Goal: Task Accomplishment & Management: Manage account settings

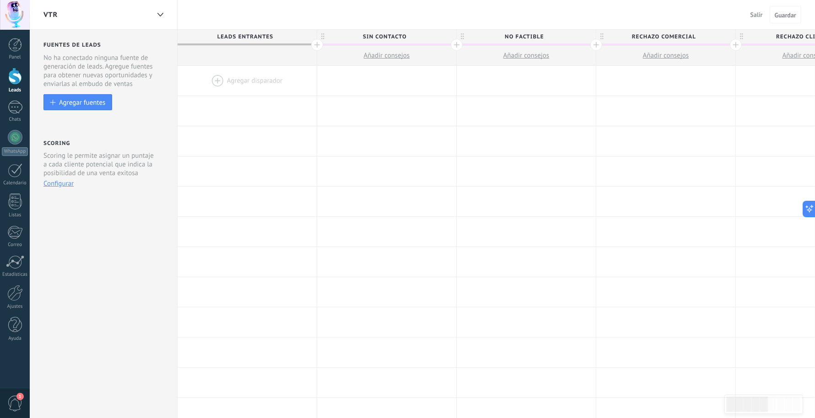
drag, startPoint x: 97, startPoint y: 276, endPoint x: 101, endPoint y: 273, distance: 5.6
click at [97, 277] on div "Fuentes de leads Leads Entrantes Esta función capta leads de tus fuentes de gen…" at bounding box center [104, 366] width 148 height 673
click at [105, 220] on div "Fuentes de leads Leads Entrantes Esta función capta leads de tus fuentes de gen…" at bounding box center [104, 366] width 148 height 673
click at [14, 48] on div at bounding box center [15, 45] width 14 height 14
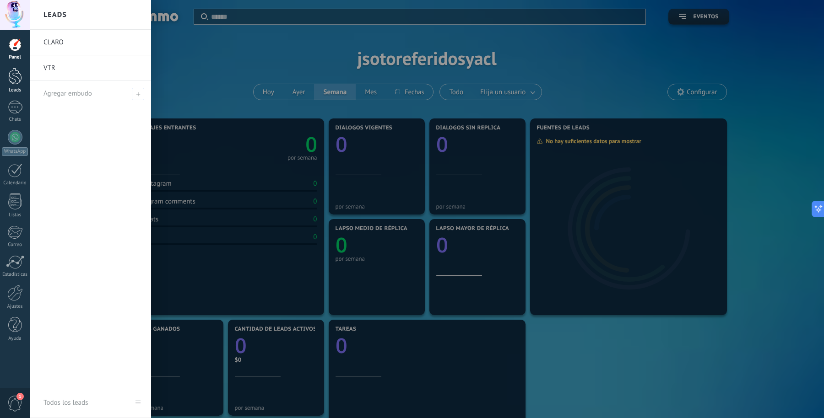
click at [14, 78] on div at bounding box center [15, 76] width 14 height 17
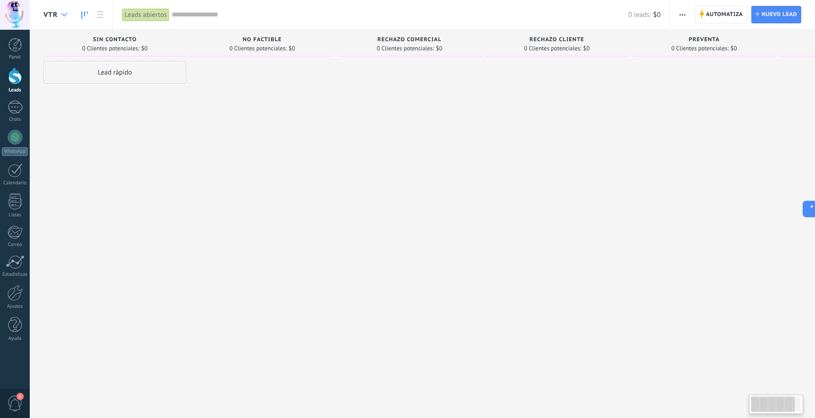
click at [61, 11] on div at bounding box center [64, 15] width 15 height 18
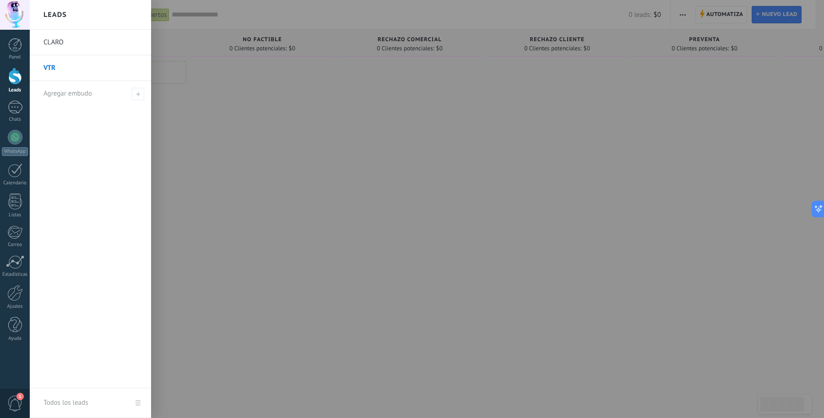
click at [62, 43] on link "CLARO" at bounding box center [92, 43] width 98 height 26
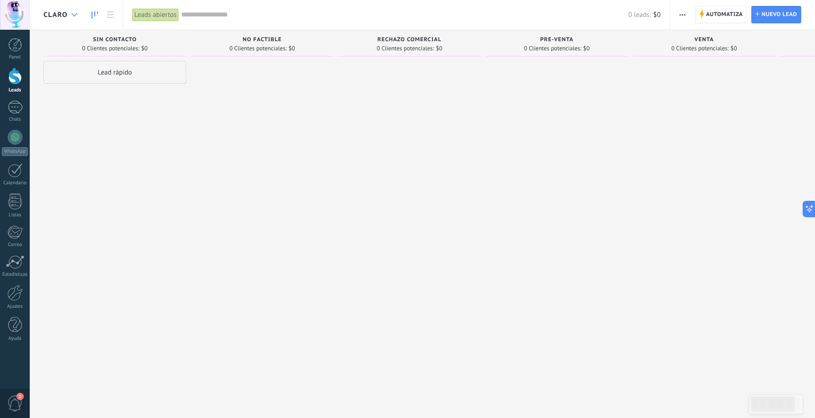
click at [70, 11] on div at bounding box center [74, 15] width 15 height 18
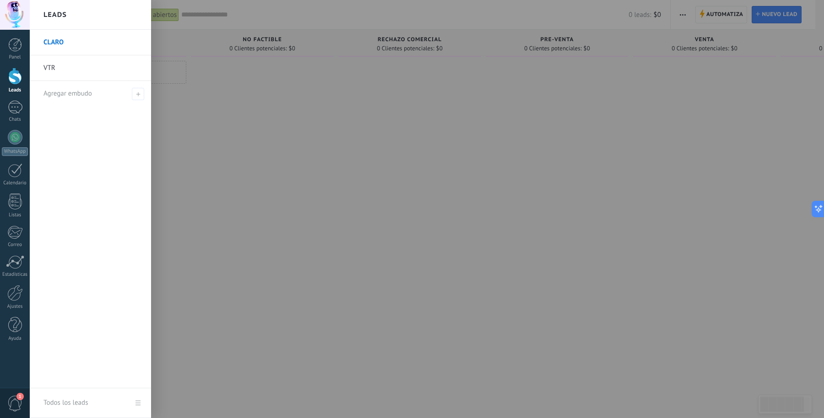
click at [56, 69] on link "VTR" at bounding box center [92, 68] width 98 height 26
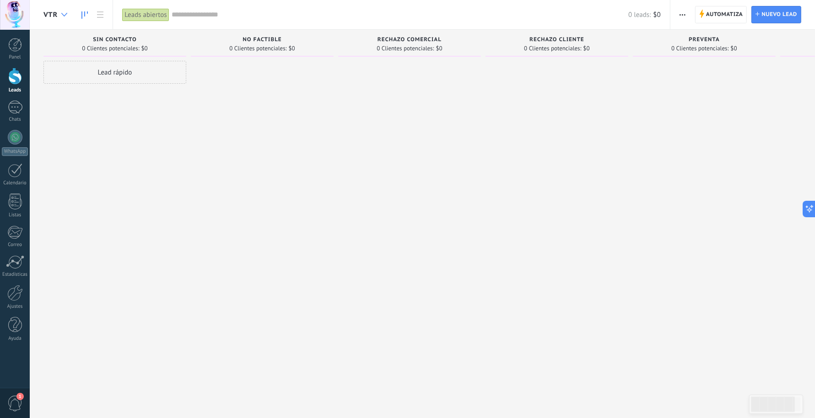
click at [60, 12] on div at bounding box center [64, 15] width 15 height 18
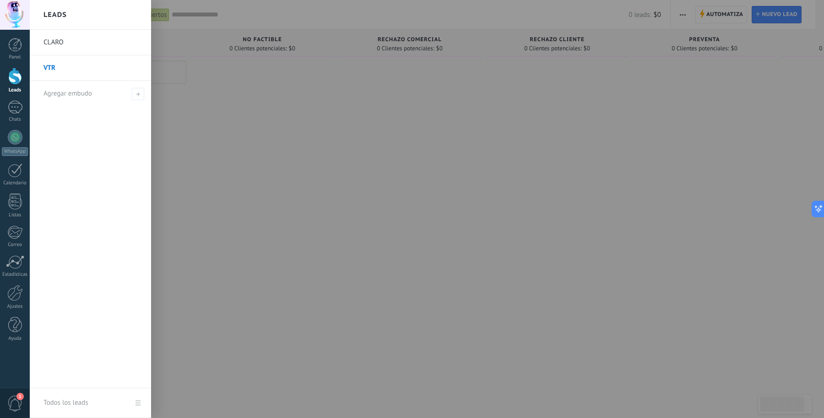
click at [59, 42] on link "CLARO" at bounding box center [92, 43] width 98 height 26
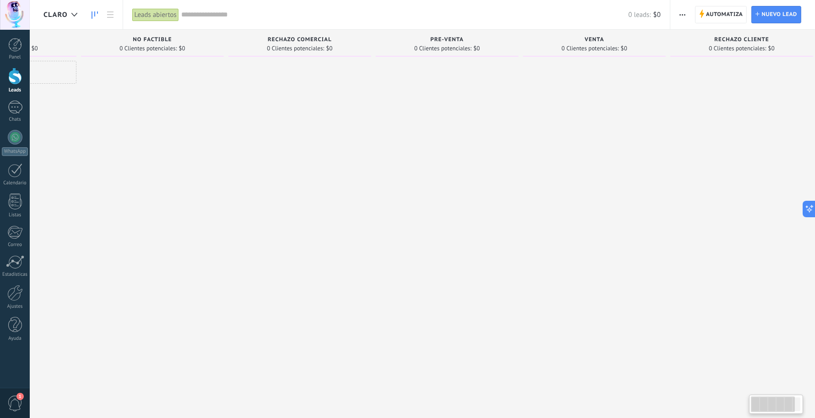
scroll to position [0, 121]
drag, startPoint x: 708, startPoint y: 108, endPoint x: 253, endPoint y: 122, distance: 455.2
click at [253, 122] on div "Leads Entrantes Solicitudes: [PHONE_NUMBER] SIN CONTACTO 0 Clientes potenciales…" at bounding box center [368, 195] width 893 height 330
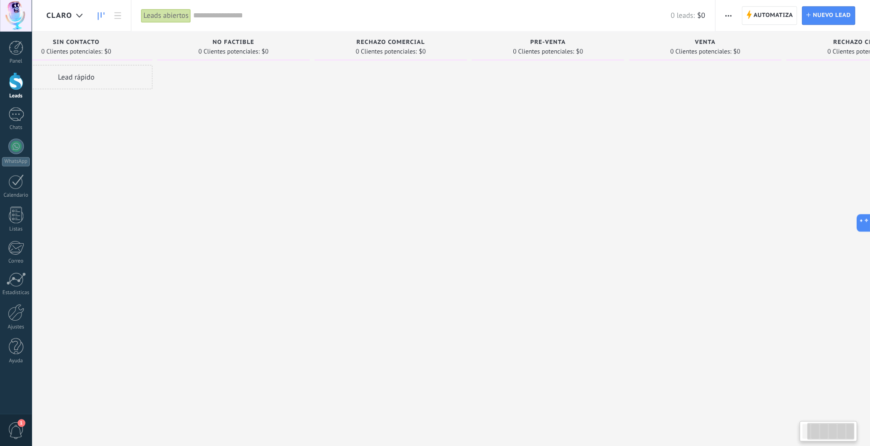
scroll to position [0, 0]
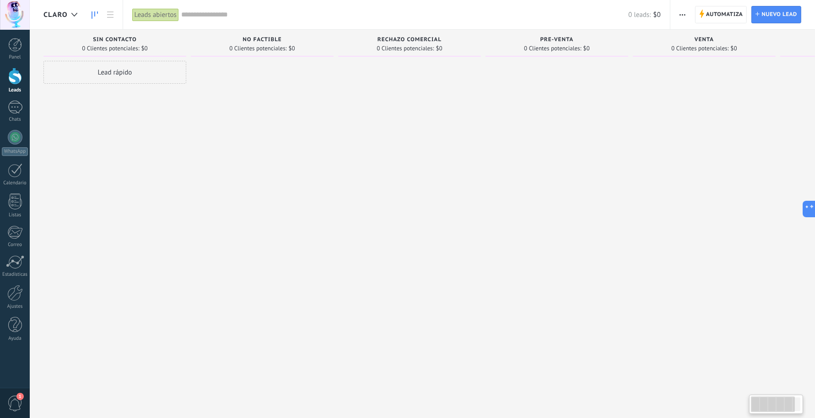
drag, startPoint x: 320, startPoint y: 144, endPoint x: 609, endPoint y: 170, distance: 289.9
click at [610, 170] on div "Leads Entrantes Solicitudes: [PHONE_NUMBER] SIN CONTACTO 0 Clientes potenciales…" at bounding box center [489, 195] width 893 height 330
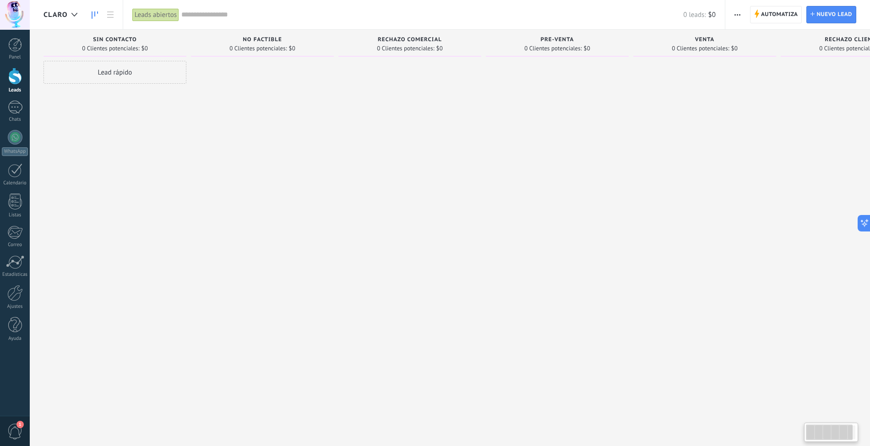
drag, startPoint x: 812, startPoint y: 1, endPoint x: 409, endPoint y: 228, distance: 462.5
click at [409, 228] on div at bounding box center [409, 224] width 143 height 327
click at [324, 189] on div at bounding box center [262, 224] width 143 height 327
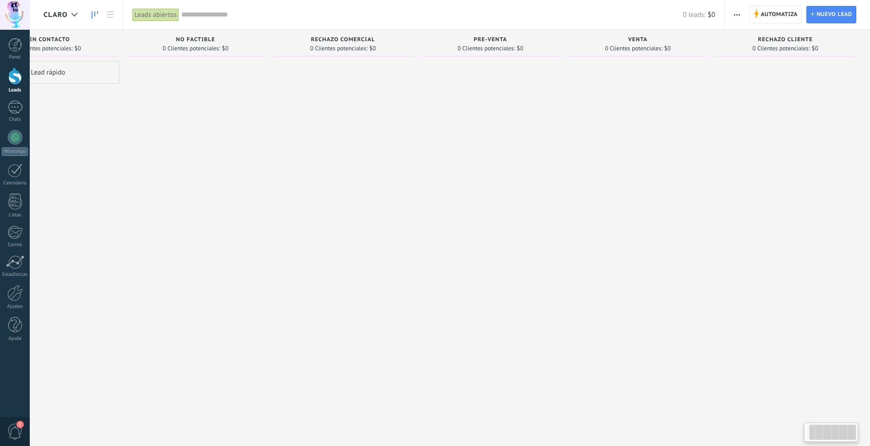
drag, startPoint x: 601, startPoint y: 189, endPoint x: 348, endPoint y: 186, distance: 253.1
click at [171, 184] on div "Leads Entrantes Solicitudes: 0 0 0 0 0 0 0 0 0 SIN CONTACTO 0 Clientes potencia…" at bounding box center [423, 209] width 893 height 358
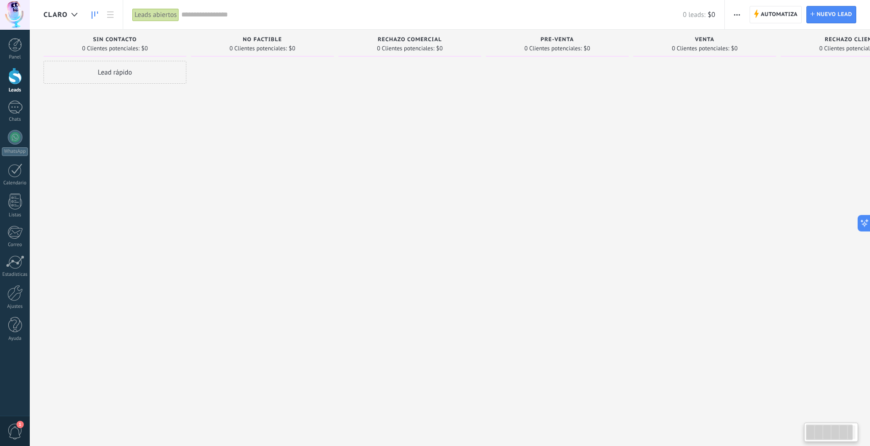
drag, startPoint x: 347, startPoint y: 180, endPoint x: 565, endPoint y: 185, distance: 217.9
click at [565, 185] on div "Leads Entrantes Solicitudes: 0 0 0 0 0 0 0 0 0 SIN CONTACTO 0 Clientes potencia…" at bounding box center [489, 209] width 893 height 358
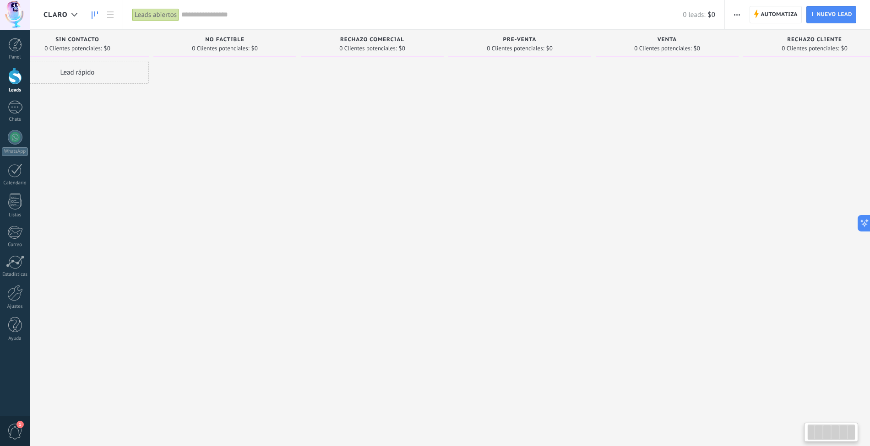
scroll to position [0, 38]
drag, startPoint x: 601, startPoint y: 177, endPoint x: 565, endPoint y: 184, distance: 36.7
click at [565, 184] on div at bounding box center [519, 224] width 143 height 327
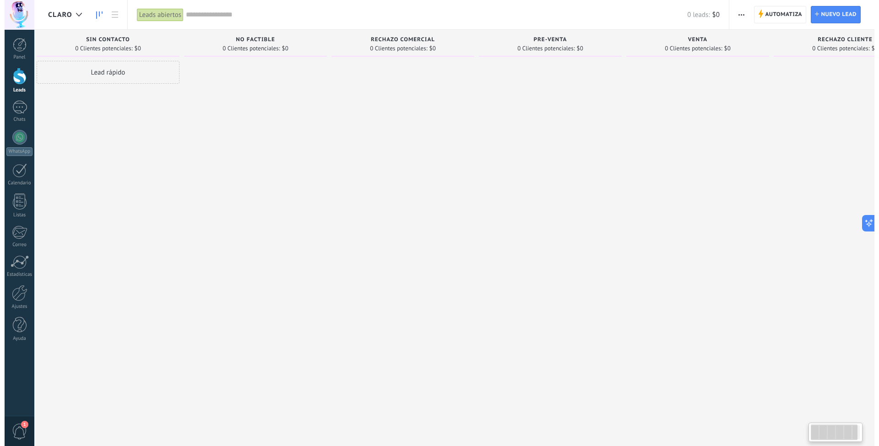
scroll to position [0, 0]
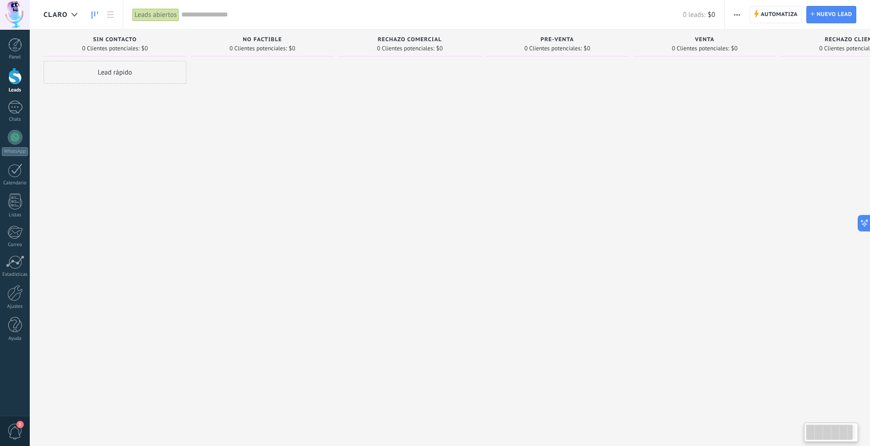
drag, startPoint x: 561, startPoint y: 173, endPoint x: 612, endPoint y: 186, distance: 53.0
click at [612, 186] on div at bounding box center [557, 224] width 143 height 327
click at [15, 111] on div at bounding box center [15, 107] width 15 height 13
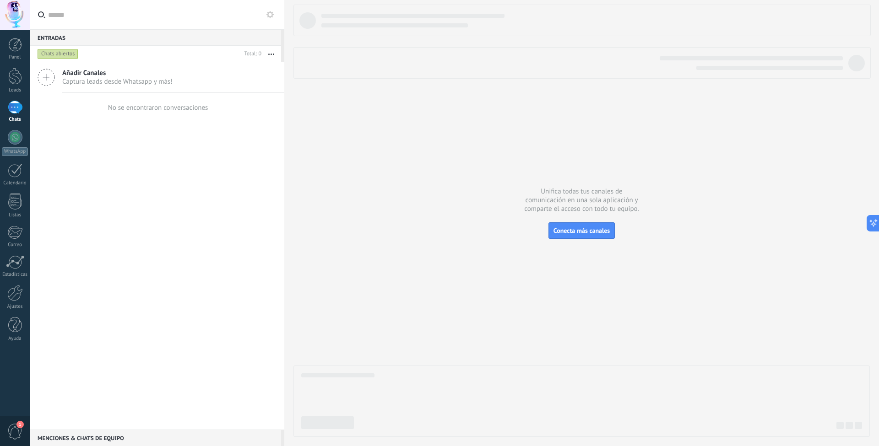
click at [7, 8] on div at bounding box center [15, 15] width 30 height 30
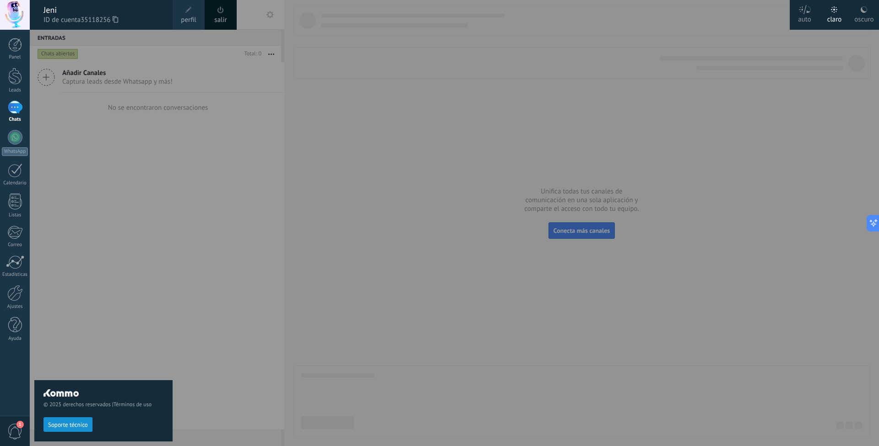
click at [222, 10] on span at bounding box center [220, 9] width 6 height 7
